Goal: Register for event/course

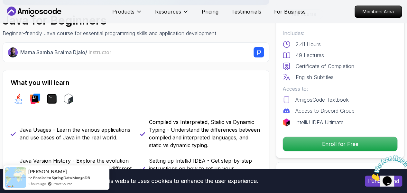
click at [43, 9] on icon at bounding box center [34, 11] width 58 height 10
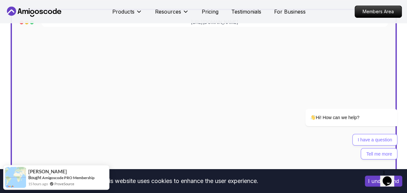
scroll to position [198, 0]
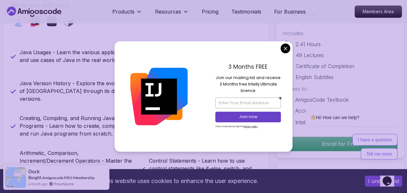
scroll to position [266, 0]
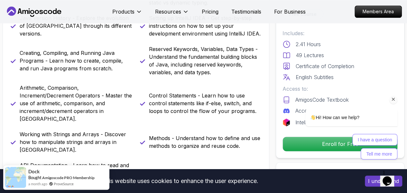
scroll to position [327, 0]
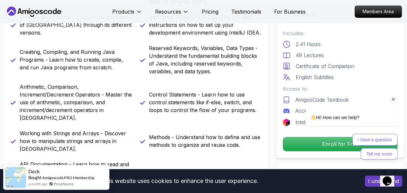
click at [298, 147] on div "I have a question Tell me more" at bounding box center [343, 146] width 109 height 25
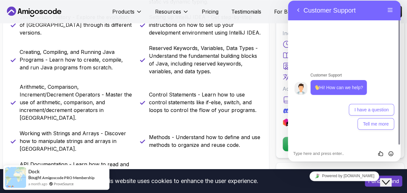
click at [392, 181] on button "Close Chat This icon closes the chat window." at bounding box center [386, 182] width 12 height 8
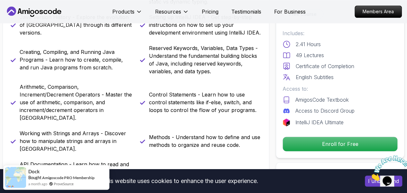
click at [370, 176] on icon "Close" at bounding box center [370, 178] width 0 height 5
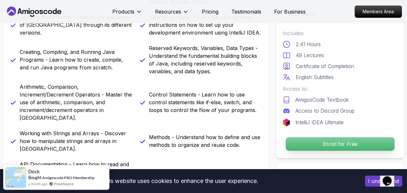
click at [349, 145] on p "Enroll for Free" at bounding box center [340, 144] width 109 height 14
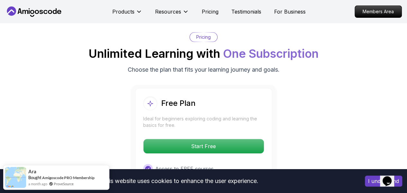
scroll to position [1322, 0]
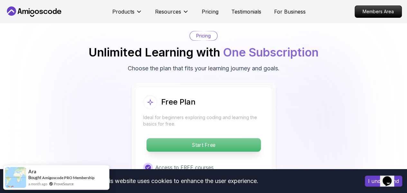
click at [205, 138] on p "Start Free" at bounding box center [203, 145] width 114 height 14
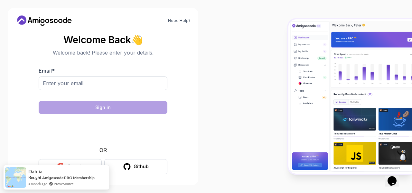
click at [77, 162] on button "Google" at bounding box center [70, 166] width 63 height 15
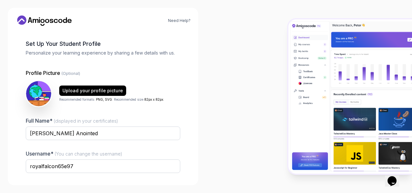
scroll to position [64, 0]
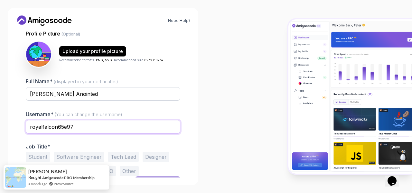
drag, startPoint x: 118, startPoint y: 126, endPoint x: 24, endPoint y: 129, distance: 95.0
click at [24, 129] on div "1 Set Up Your Profile 1 Set Up Your Profile 2 Let's Get to Know You Set Up Your…" at bounding box center [102, 104] width 175 height 146
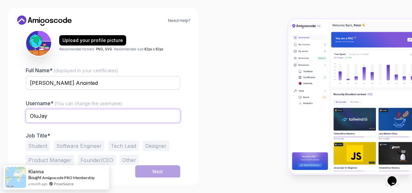
type input "OluJay"
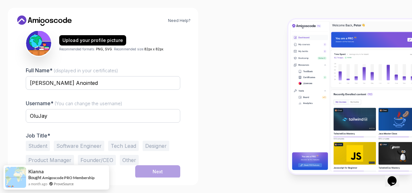
click at [42, 143] on button "Student" at bounding box center [38, 145] width 24 height 10
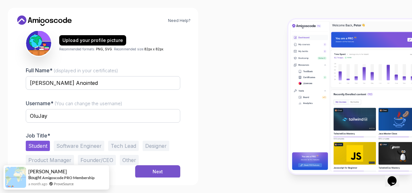
click at [154, 169] on div "Next" at bounding box center [158, 171] width 10 height 6
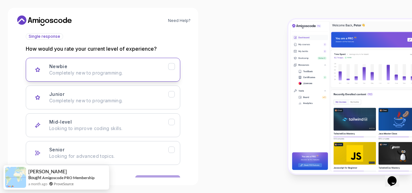
click at [88, 75] on p "Completely new to programming." at bounding box center [108, 73] width 119 height 6
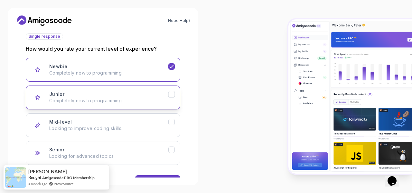
click at [133, 102] on p "Completely new to programming." at bounding box center [108, 100] width 119 height 6
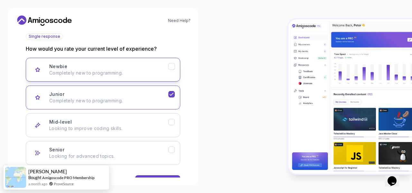
click at [118, 73] on p "Completely new to programming." at bounding box center [108, 73] width 119 height 6
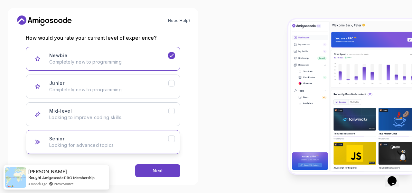
scroll to position [95, 0]
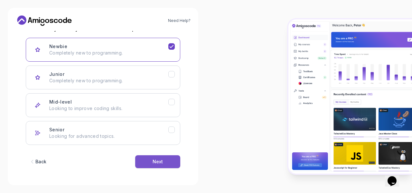
click at [162, 159] on div "Next" at bounding box center [158, 161] width 10 height 6
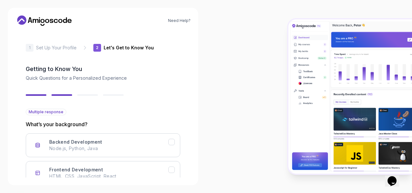
scroll to position [64, 0]
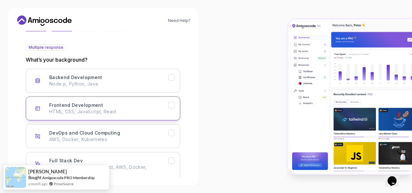
click at [129, 108] on p "HTML, CSS, JavaScript, React" at bounding box center [108, 111] width 119 height 6
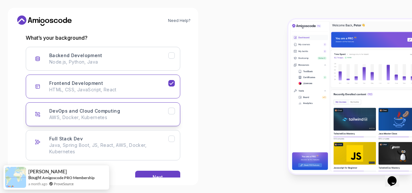
scroll to position [102, 0]
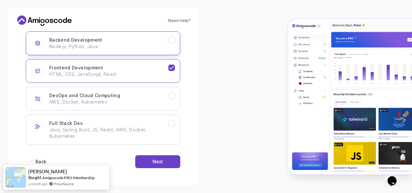
click at [133, 45] on p "Node.js, Python, Java" at bounding box center [108, 46] width 119 height 6
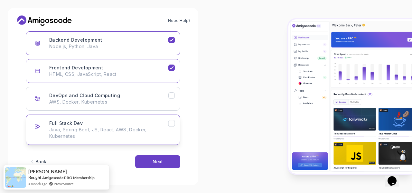
click at [119, 116] on button "Full Stack Dev Java, Spring Boot, JS, React, AWS, Docker, Kubernetes" at bounding box center [103, 129] width 155 height 30
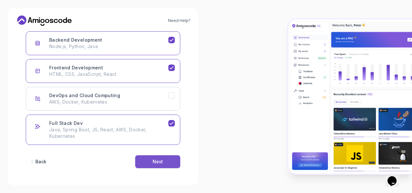
click at [152, 164] on button "Next" at bounding box center [157, 161] width 45 height 13
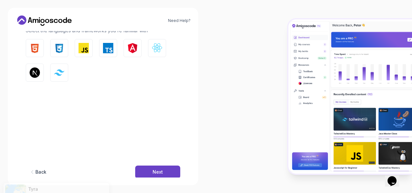
scroll to position [37, 0]
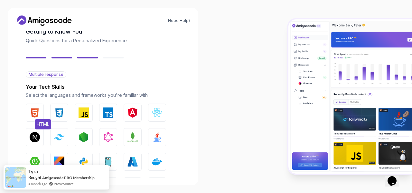
click at [35, 112] on img "button" at bounding box center [35, 112] width 10 height 10
click at [57, 112] on img "button" at bounding box center [59, 112] width 10 height 10
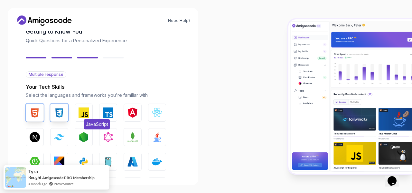
click at [80, 112] on img "button" at bounding box center [84, 112] width 10 height 10
click at [106, 112] on img "button" at bounding box center [108, 112] width 10 height 10
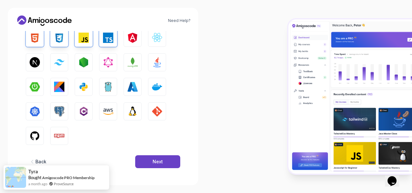
scroll to position [113, 0]
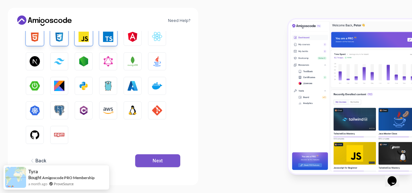
click at [152, 161] on button "Next" at bounding box center [157, 160] width 45 height 13
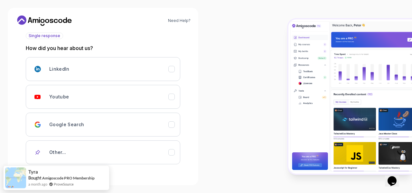
scroll to position [67, 0]
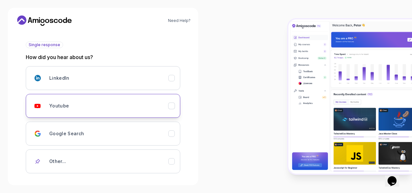
click at [95, 114] on button "Youtube" at bounding box center [103, 106] width 155 height 24
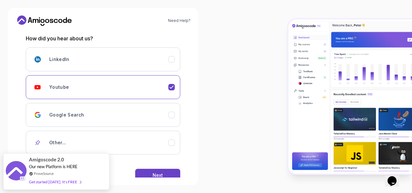
scroll to position [99, 0]
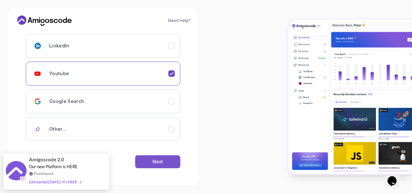
click at [164, 158] on button "Next" at bounding box center [157, 161] width 45 height 13
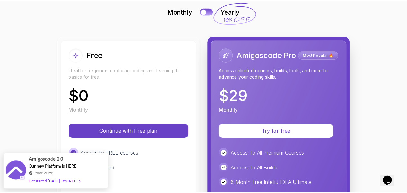
scroll to position [129, 0]
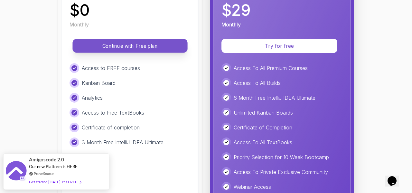
click at [127, 52] on button "Continue with Free plan" at bounding box center [129, 46] width 115 height 14
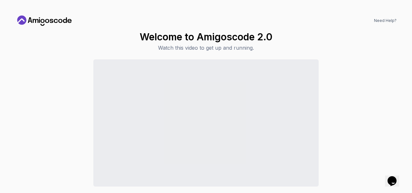
click at [223, 48] on p "Watch this video to get up and running." at bounding box center [206, 48] width 133 height 8
click at [38, 24] on icon at bounding box center [44, 20] width 58 height 10
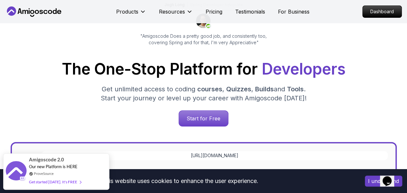
scroll to position [129, 0]
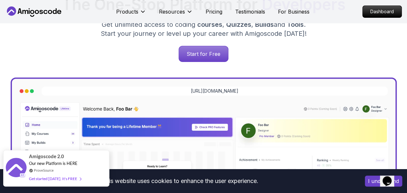
click at [72, 180] on div "Get started [DATE]. It's FREE" at bounding box center [55, 177] width 52 height 7
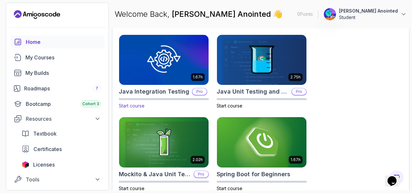
scroll to position [290, 0]
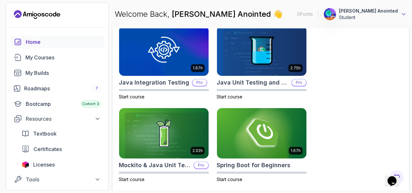
click at [402, 15] on icon at bounding box center [403, 14] width 6 height 6
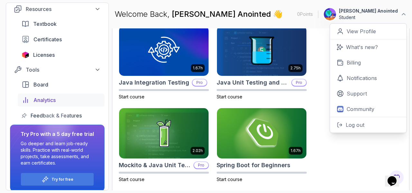
scroll to position [114, 0]
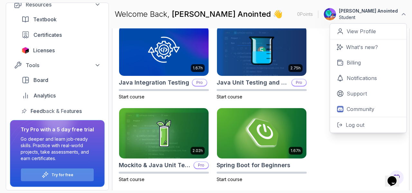
click at [86, 170] on div "Try for free" at bounding box center [57, 174] width 73 height 13
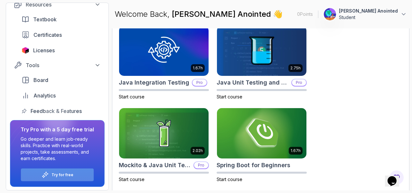
click at [83, 169] on div "Try for free" at bounding box center [57, 174] width 73 height 13
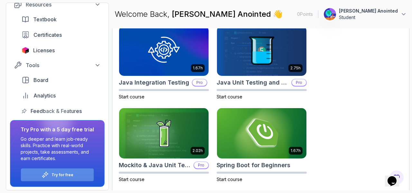
click at [83, 173] on div "Try for free" at bounding box center [57, 174] width 73 height 13
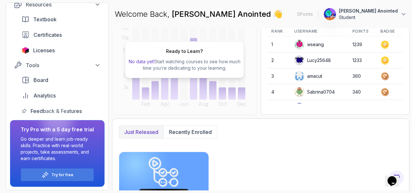
scroll to position [113, 0]
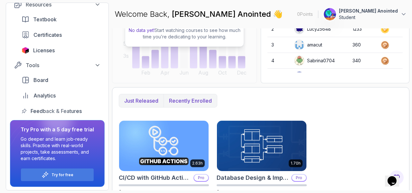
click at [181, 100] on p "Recently enrolled" at bounding box center [190, 101] width 43 height 8
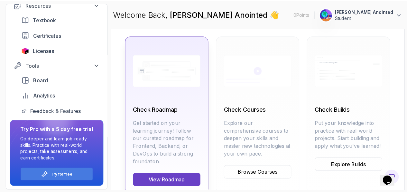
scroll to position [209, 0]
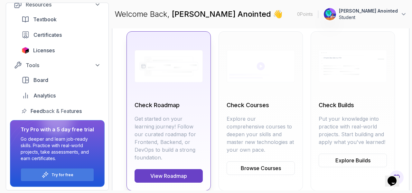
click at [193, 169] on link "View Roadmap" at bounding box center [169, 176] width 68 height 14
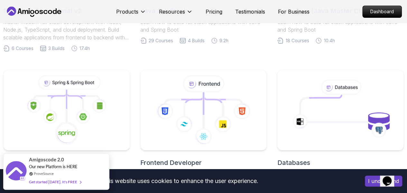
scroll to position [161, 0]
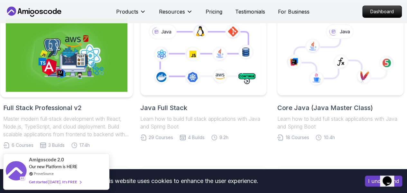
click at [83, 80] on img at bounding box center [67, 55] width 122 height 73
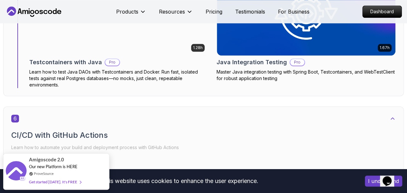
scroll to position [1610, 0]
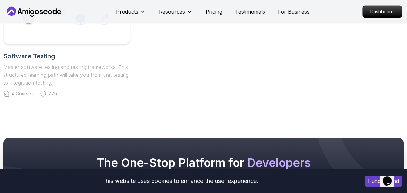
scroll to position [483, 0]
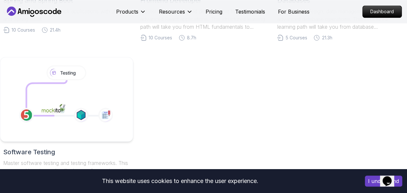
click at [74, 89] on icon at bounding box center [65, 97] width 79 height 35
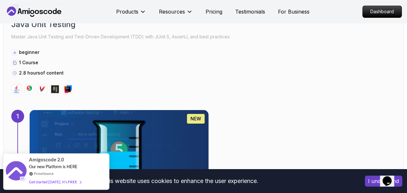
scroll to position [419, 0]
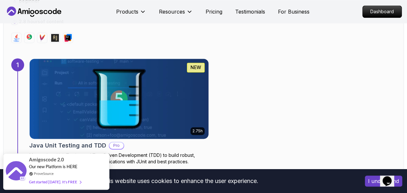
click at [131, 74] on img at bounding box center [119, 99] width 188 height 84
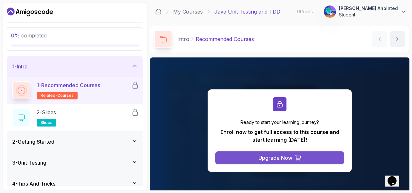
click at [302, 157] on button "Upgrade Now" at bounding box center [279, 157] width 129 height 13
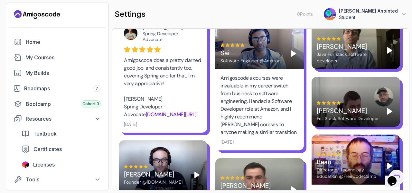
scroll to position [328, 0]
